Goal: Task Accomplishment & Management: Manage account settings

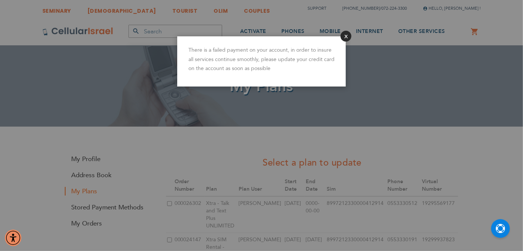
click at [348, 36] on button "Close" at bounding box center [346, 36] width 11 height 11
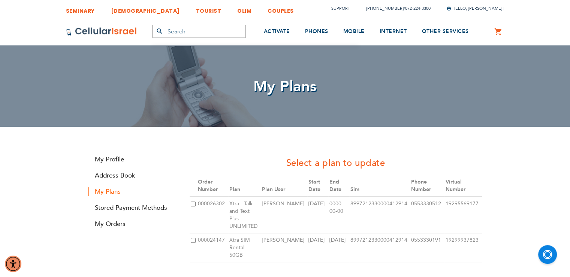
click at [192, 202] on input "checkbox" at bounding box center [193, 203] width 5 height 5
checkbox input "true"
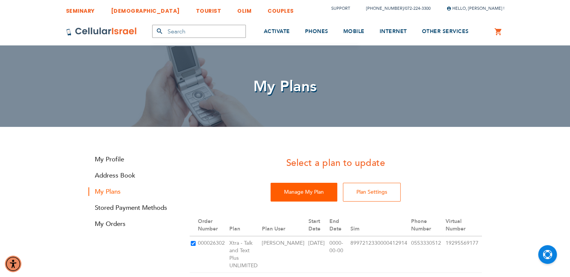
click at [310, 193] on input "Manage My Plan" at bounding box center [304, 192] width 67 height 19
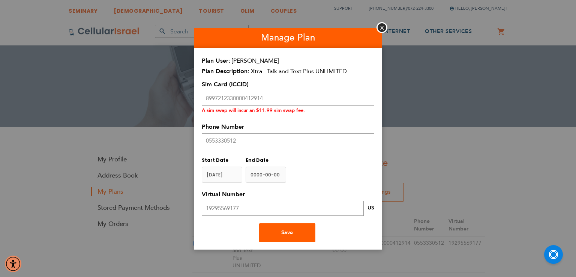
click at [279, 234] on button "Save" at bounding box center [287, 232] width 56 height 19
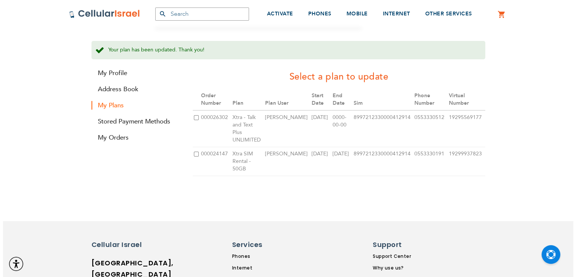
scroll to position [112, 0]
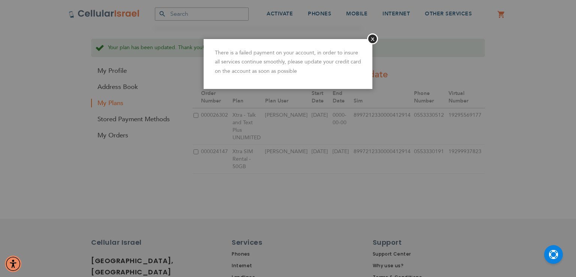
click at [357, 55] on p "There is a failed payment on your account, in order to insure all services cont…" at bounding box center [288, 62] width 146 height 28
click at [373, 36] on button "Close" at bounding box center [372, 38] width 11 height 11
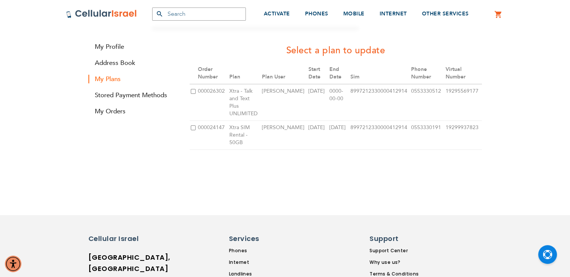
click at [193, 91] on input "checkbox" at bounding box center [193, 91] width 5 height 5
checkbox input "true"
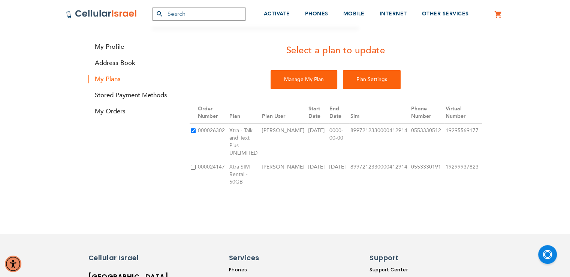
click at [364, 83] on input "Plan Settings" at bounding box center [372, 79] width 58 height 19
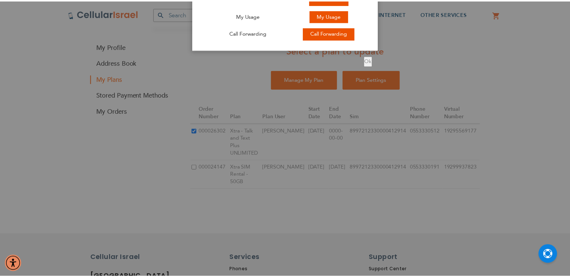
scroll to position [0, 0]
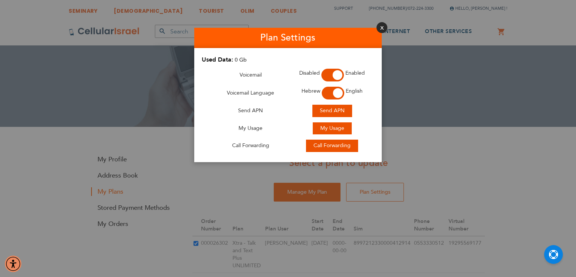
click at [384, 29] on button "Close" at bounding box center [381, 27] width 11 height 11
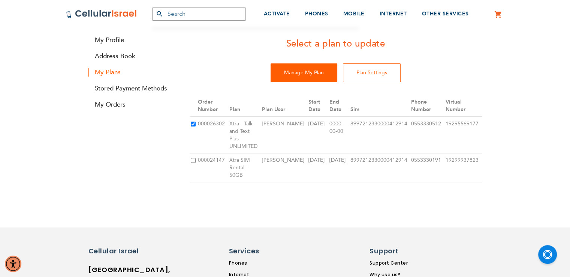
scroll to position [118, 0]
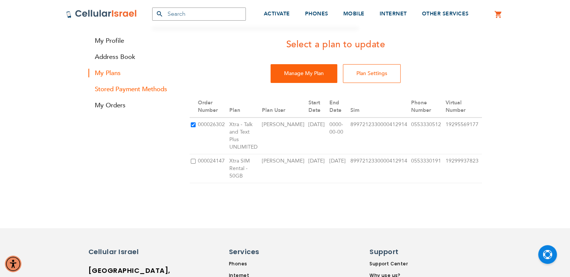
click at [123, 88] on link "Stored Payment Methods" at bounding box center [133, 89] width 90 height 9
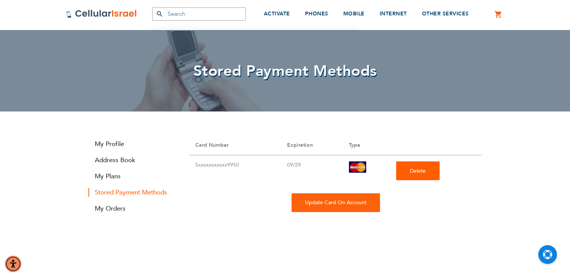
scroll to position [50, 0]
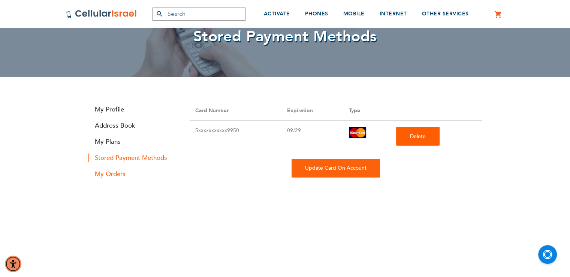
click at [116, 175] on link "My Orders" at bounding box center [133, 173] width 90 height 9
